Goal: Task Accomplishment & Management: Use online tool/utility

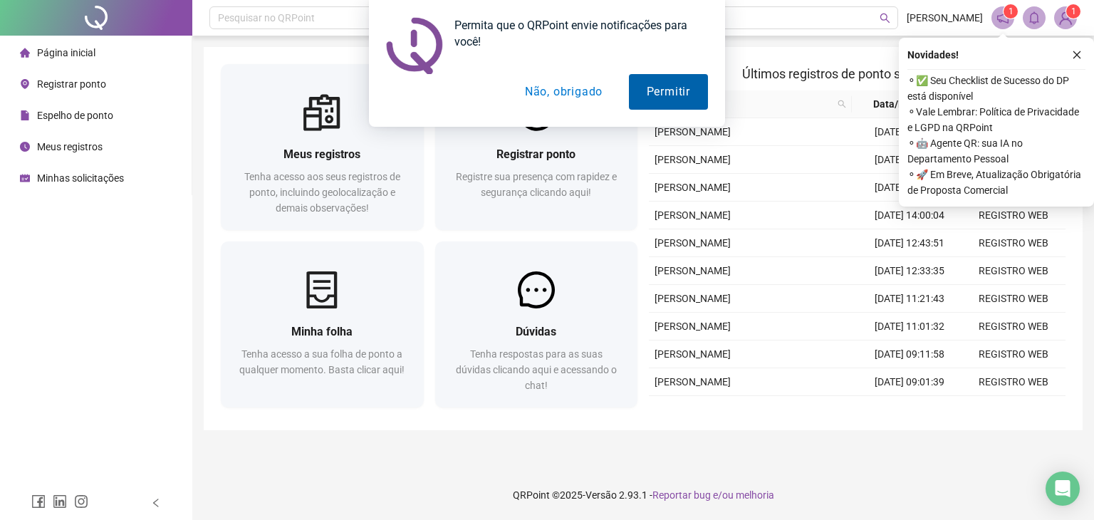
click at [659, 93] on button "Permitir" at bounding box center [668, 92] width 79 height 36
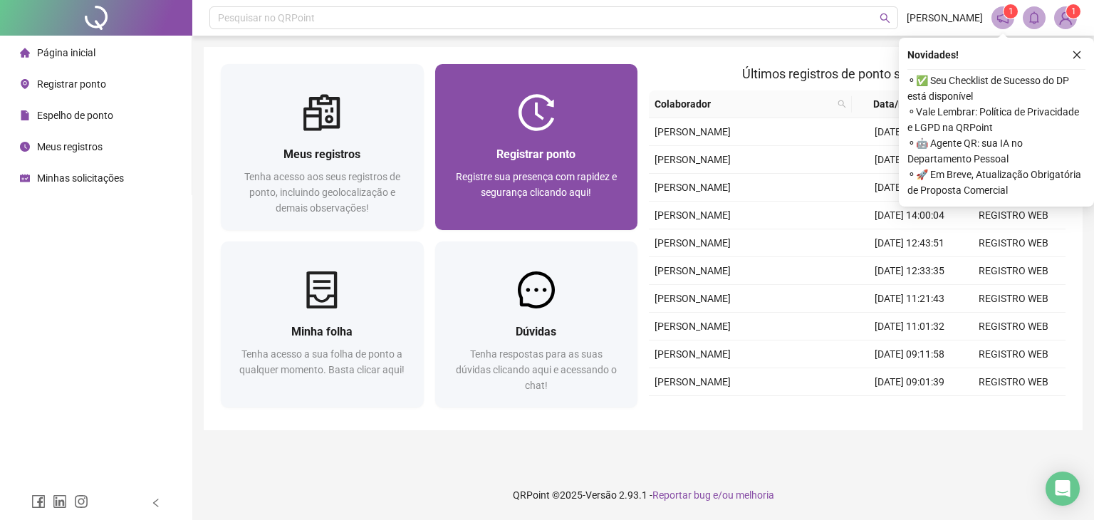
click at [531, 143] on div "Registrar ponto Registre sua presença com rapidez e segurança clicando aqui!" at bounding box center [536, 180] width 203 height 99
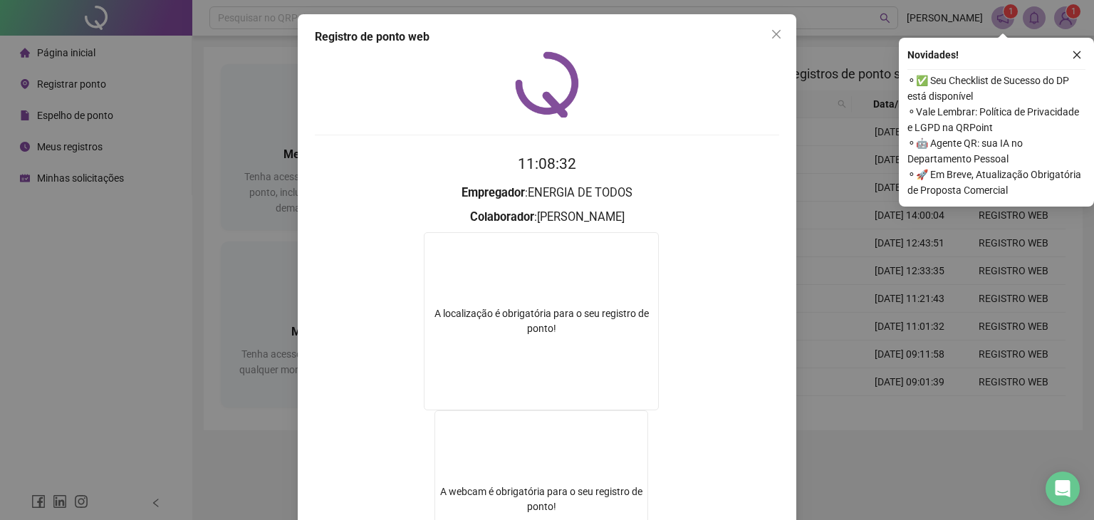
click at [572, 306] on div "A localização é obrigatória para o seu registro de ponto!" at bounding box center [541, 321] width 234 height 30
click at [771, 36] on icon "close" at bounding box center [776, 33] width 11 height 11
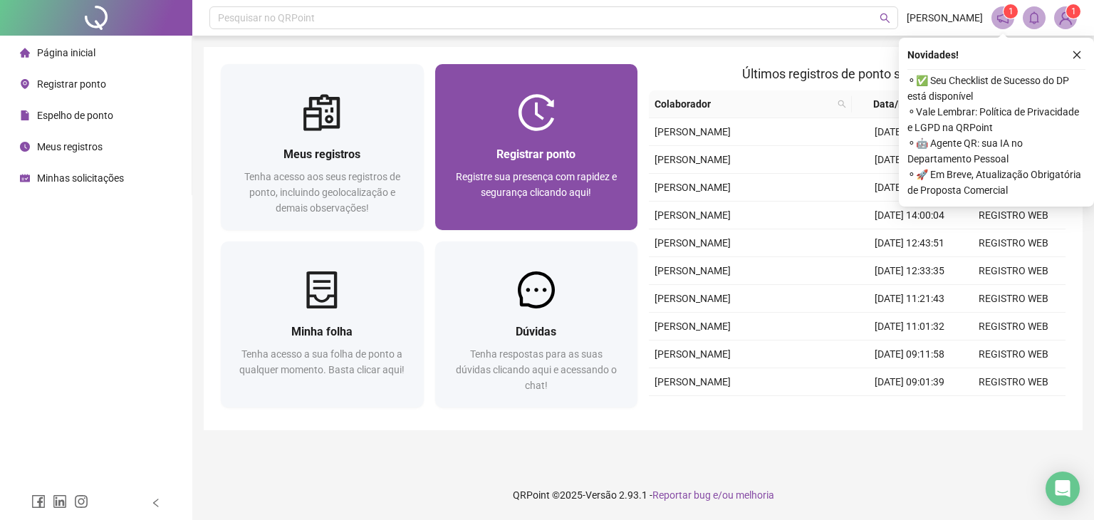
click at [538, 152] on span "Registrar ponto" at bounding box center [535, 154] width 79 height 14
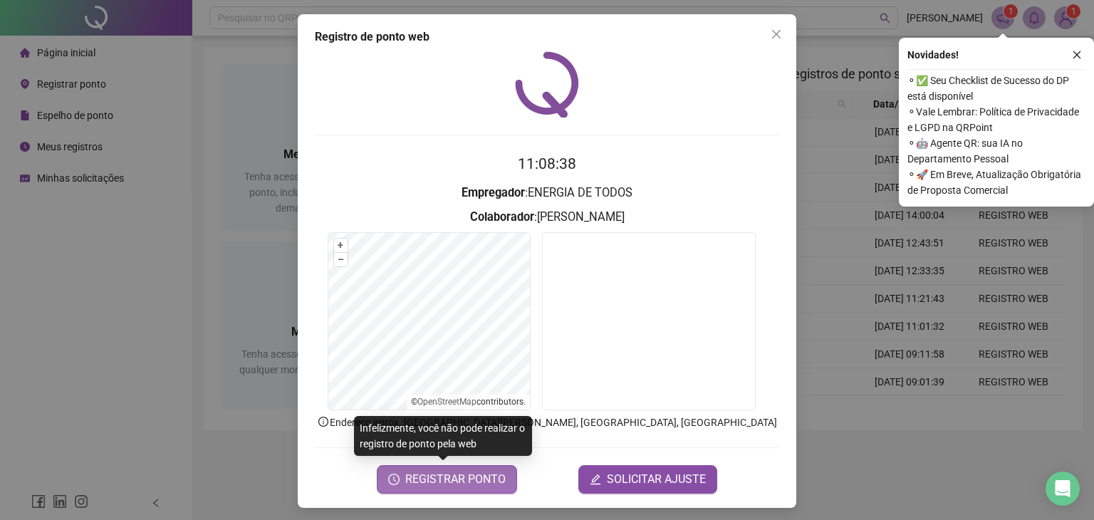
click at [439, 483] on span "REGISTRAR PONTO" at bounding box center [455, 479] width 100 height 17
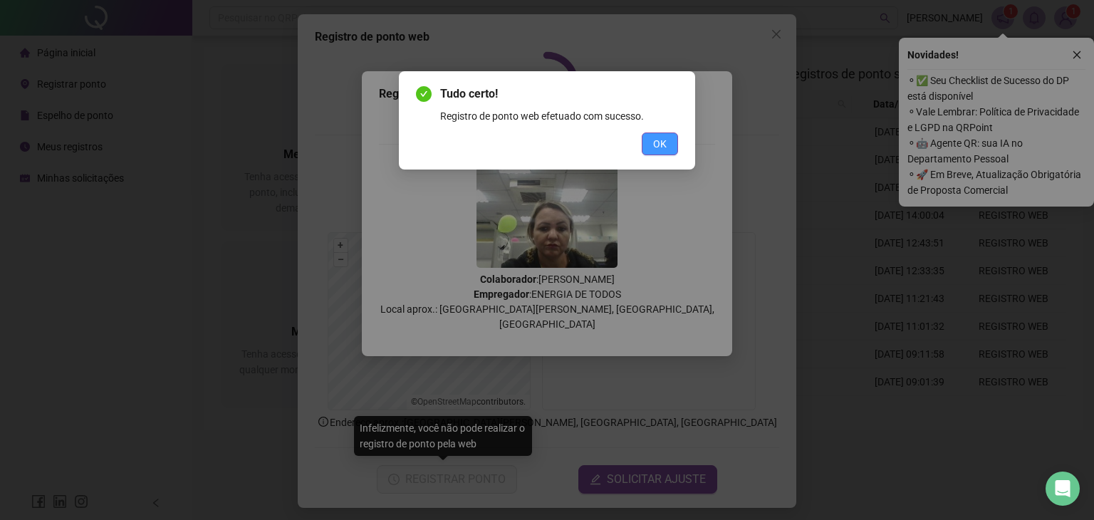
click at [662, 146] on span "OK" at bounding box center [660, 144] width 14 height 16
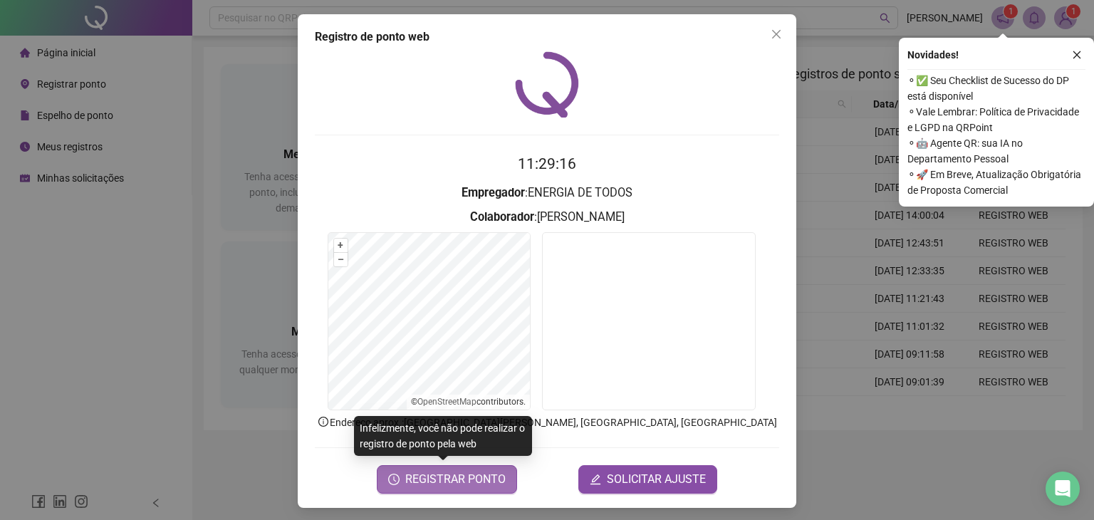
click at [439, 479] on span "REGISTRAR PONTO" at bounding box center [455, 479] width 100 height 17
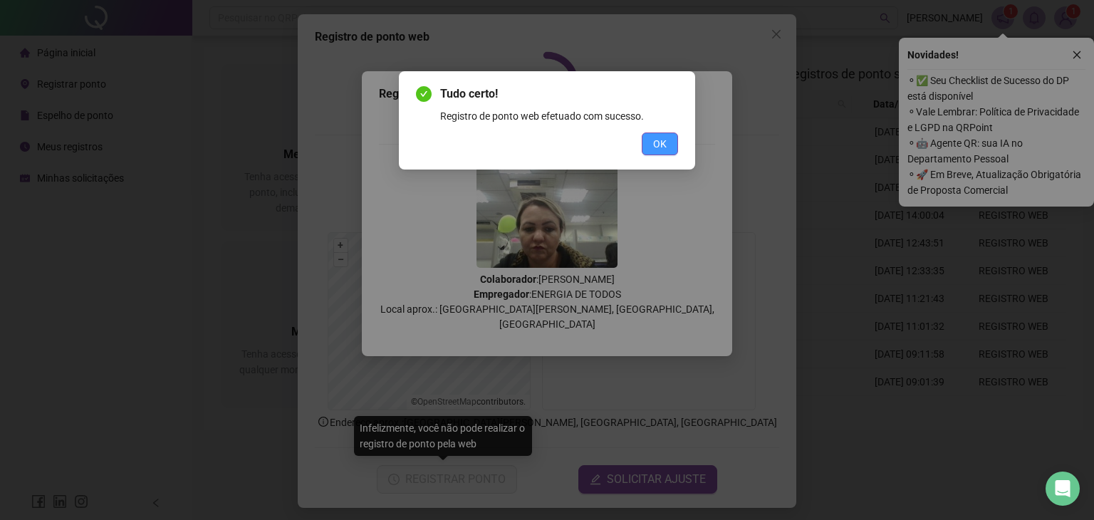
click at [658, 136] on span "OK" at bounding box center [660, 144] width 14 height 16
